Goal: Task Accomplishment & Management: Manage account settings

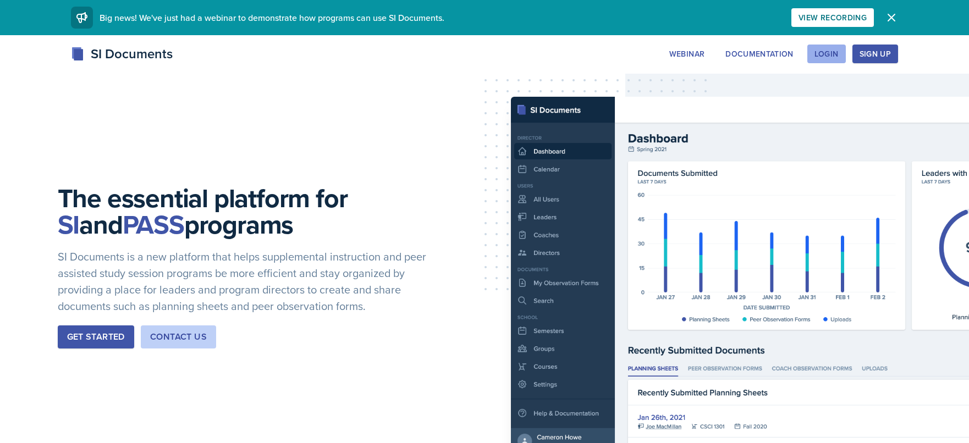
click at [832, 58] on div "Login" at bounding box center [826, 53] width 24 height 9
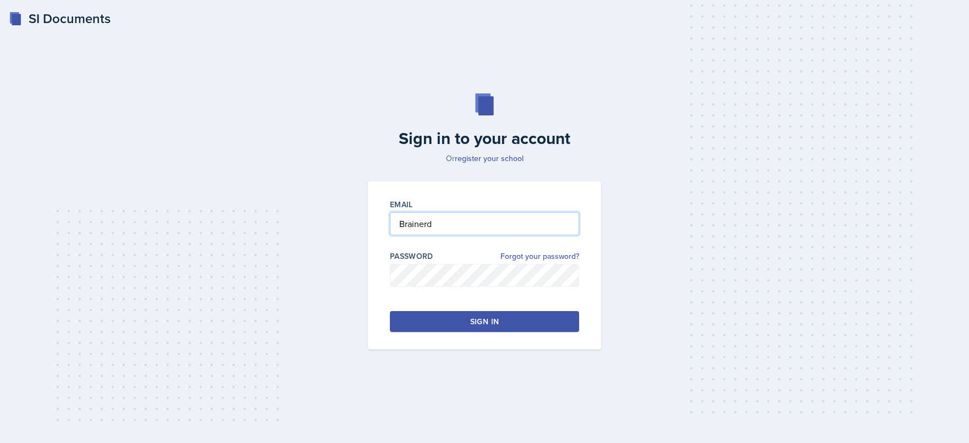
click at [440, 225] on input "Brainerd" at bounding box center [484, 223] width 189 height 23
drag, startPoint x: 440, startPoint y: 225, endPoint x: 335, endPoint y: 212, distance: 105.2
click at [335, 212] on div "Sign in to your account Or register your school Email Brainerd Password Forgot …" at bounding box center [484, 221] width 933 height 327
type input "[EMAIL_ADDRESS][DOMAIN_NAME]"
click at [374, 275] on div "Email [EMAIL_ADDRESS][DOMAIN_NAME] Password Forgot your password? Sign in" at bounding box center [484, 265] width 233 height 168
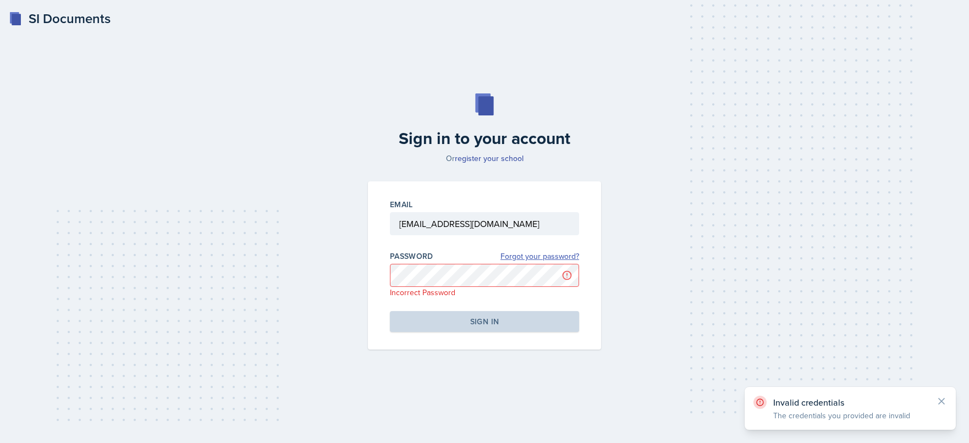
click at [513, 258] on link "Forgot your password?" at bounding box center [539, 257] width 79 height 12
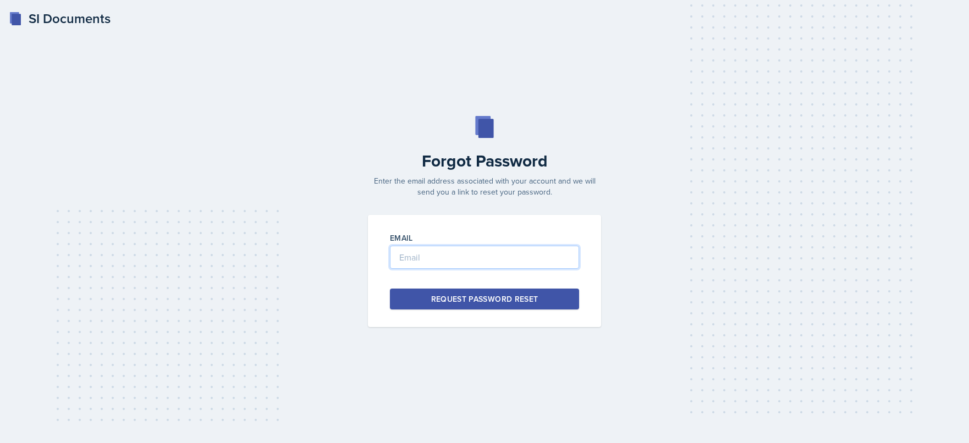
click at [423, 256] on input "email" at bounding box center [484, 257] width 189 height 23
type input "[EMAIL_ADDRESS][DOMAIN_NAME]"
click at [461, 298] on div "Request Password Reset" at bounding box center [484, 299] width 107 height 11
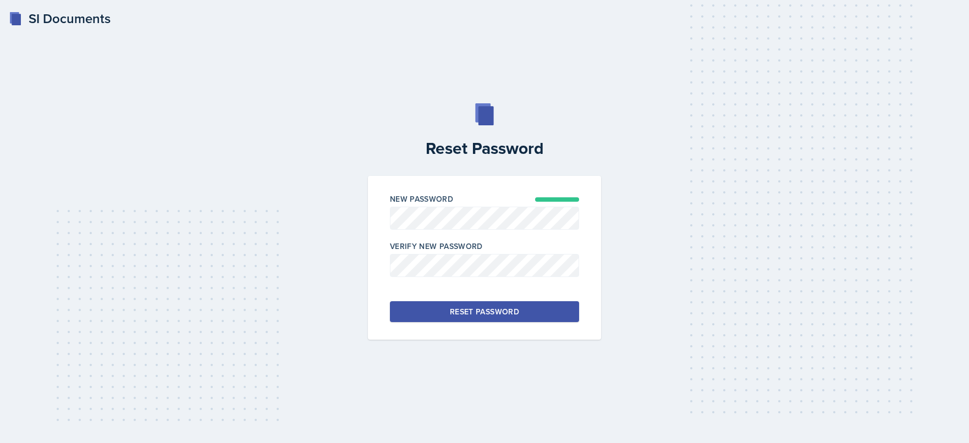
click at [402, 311] on button "Reset Password" at bounding box center [484, 311] width 189 height 21
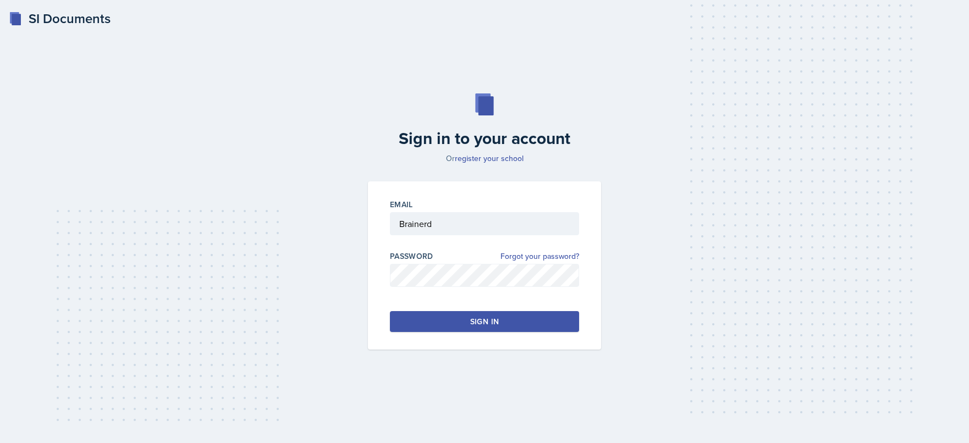
drag, startPoint x: 467, startPoint y: 323, endPoint x: 543, endPoint y: 330, distance: 75.6
click at [468, 323] on button "Sign in" at bounding box center [484, 321] width 189 height 21
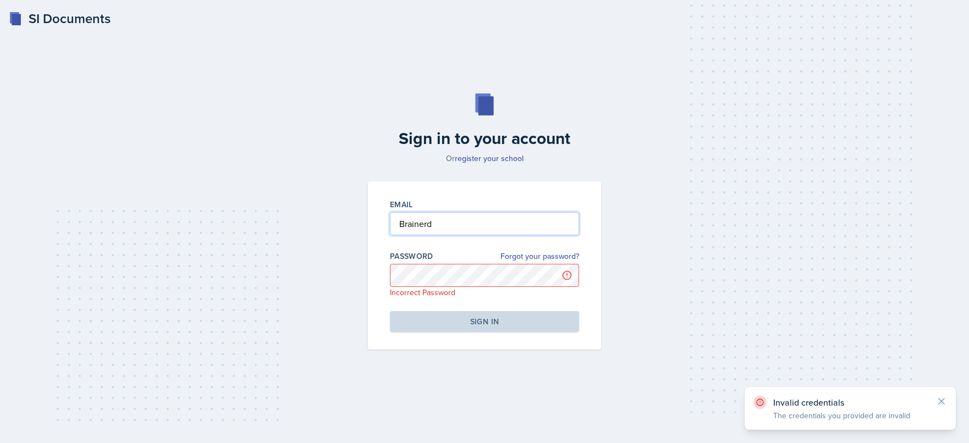
click at [403, 213] on input "Brainerd" at bounding box center [484, 223] width 189 height 23
click at [387, 228] on div "Email Brainerd Password Forgot your password? Incorrect Password Sign in" at bounding box center [484, 265] width 233 height 168
drag, startPoint x: 409, startPoint y: 222, endPoint x: 357, endPoint y: 223, distance: 51.7
click at [357, 223] on div "Sign in to your account Or register your school Email Brainerd Password Forgot …" at bounding box center [484, 221] width 933 height 327
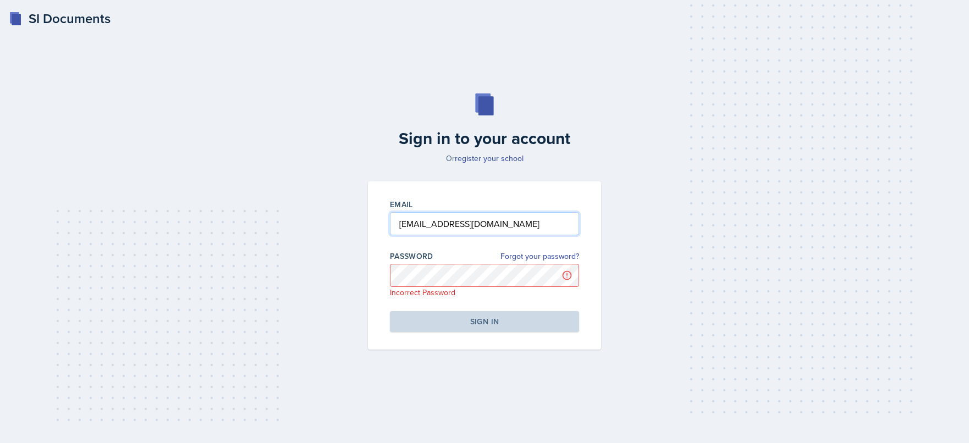
type input "[EMAIL_ADDRESS][DOMAIN_NAME]"
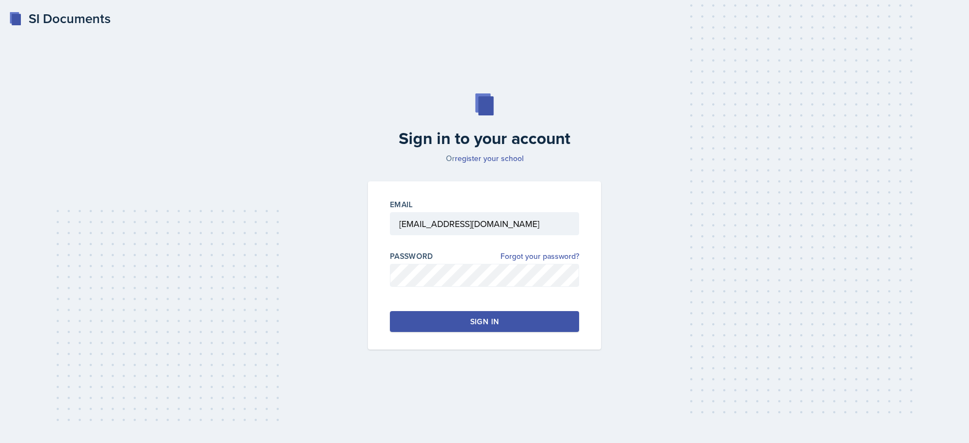
drag, startPoint x: 408, startPoint y: 325, endPoint x: 928, endPoint y: 272, distance: 522.8
click at [408, 325] on button "Sign in" at bounding box center [484, 321] width 189 height 21
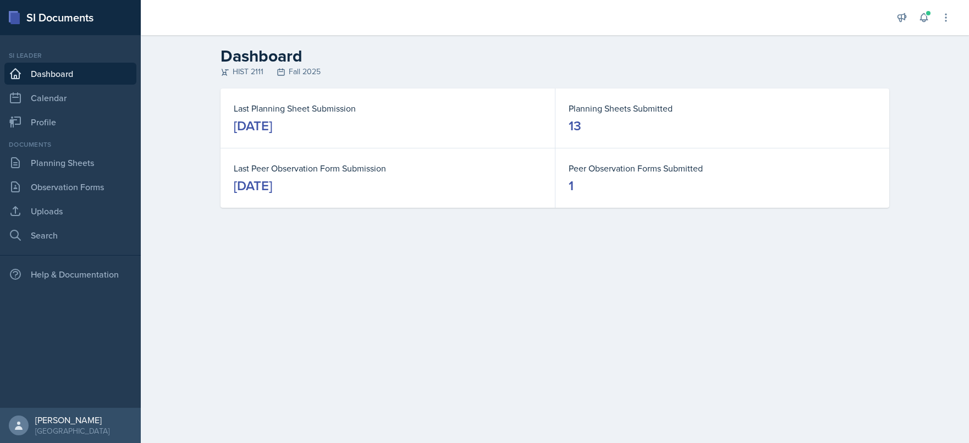
drag, startPoint x: 411, startPoint y: 245, endPoint x: 349, endPoint y: 121, distance: 138.7
click at [411, 245] on main "Dashboard HIST 2111 Fall 2025 Last Planning Sheet Submission October 9th, 2025 …" at bounding box center [555, 239] width 828 height 408
drag, startPoint x: 51, startPoint y: 74, endPoint x: 56, endPoint y: 76, distance: 5.9
click at [51, 74] on link "Dashboard" at bounding box center [70, 74] width 132 height 22
drag, startPoint x: 64, startPoint y: 162, endPoint x: 121, endPoint y: 172, distance: 57.5
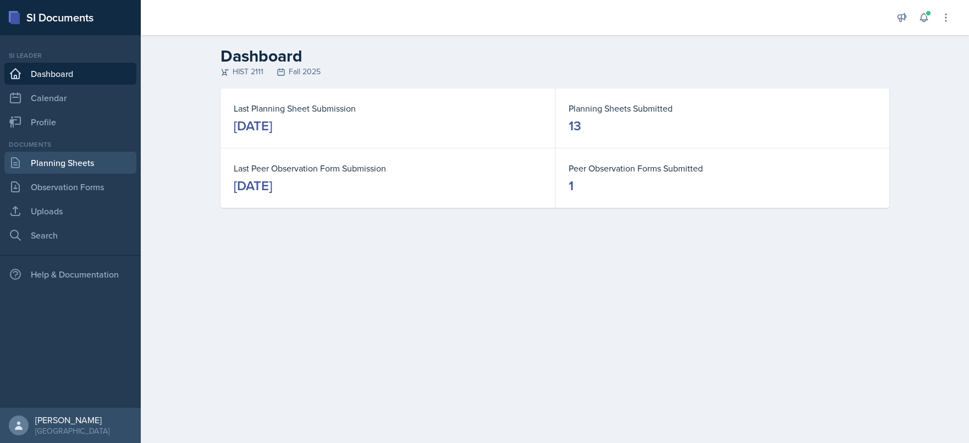
click at [64, 162] on link "Planning Sheets" at bounding box center [70, 163] width 132 height 22
